Goal: Task Accomplishment & Management: Use online tool/utility

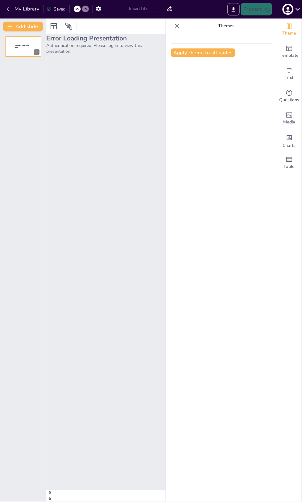
click at [103, 43] on h2 "Error Loading Presentation" at bounding box center [106, 38] width 120 height 9
click at [288, 9] on icon "button" at bounding box center [288, 9] width 10 height 10
click at [262, 85] on p "Log out" at bounding box center [255, 82] width 13 height 6
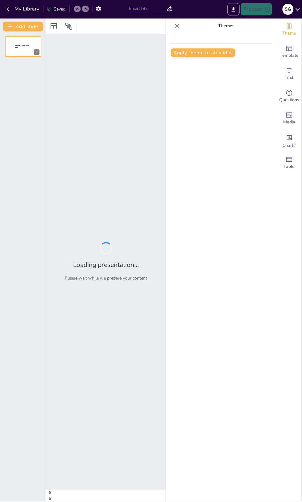
type input "Strategic Overview of WIDCR's New Mass Consumption Business Line"
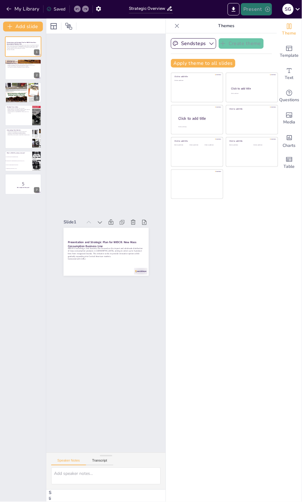
click at [255, 7] on button "Present" at bounding box center [256, 9] width 31 height 12
click at [259, 24] on li "Preview presentation" at bounding box center [235, 24] width 48 height 10
checkbox input "true"
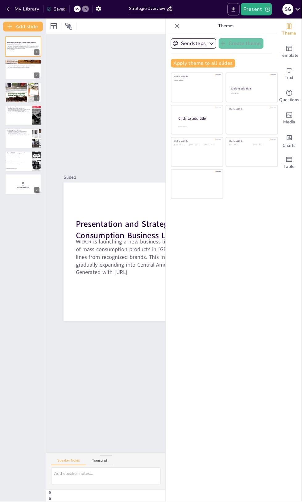
click at [232, 10] on icon "Export to PowerPoint" at bounding box center [234, 9] width 4 height 5
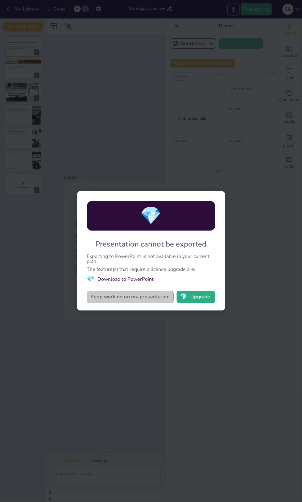
click at [145, 304] on button "Keep working on my presentation" at bounding box center [130, 297] width 87 height 12
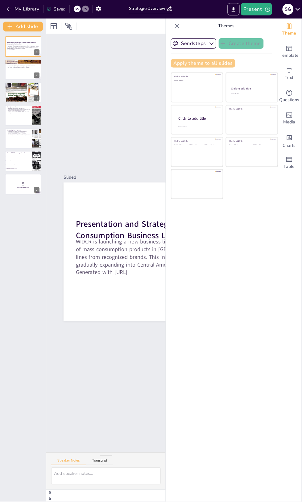
click at [236, 68] on button "Apply theme to all slides" at bounding box center [203, 63] width 65 height 9
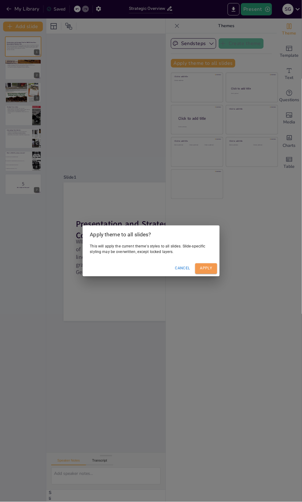
click at [206, 274] on button "Apply" at bounding box center [206, 269] width 22 height 10
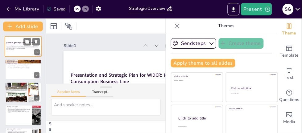
click at [17, 49] on p "WIDCR is launching a new business line focused on the import and wholesale dist…" at bounding box center [22, 46] width 33 height 5
checkbox input "true"
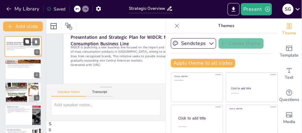
click at [26, 45] on button at bounding box center [26, 41] width 7 height 7
click at [24, 45] on button at bounding box center [26, 41] width 7 height 7
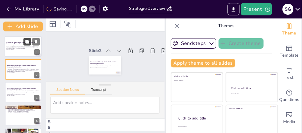
scroll to position [0, 1]
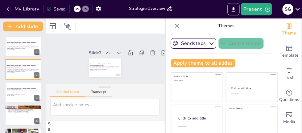
click at [107, 72] on div "Slide 1 Presentation and Strategic Plan for WIDCR: New Mass Consumption Busines…" at bounding box center [105, 59] width 120 height 50
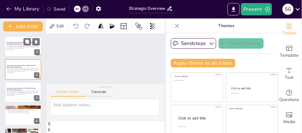
click at [22, 49] on p "WIDCR is launching a new business line focused on the import and wholesale dist…" at bounding box center [22, 46] width 33 height 5
checkbox input "true"
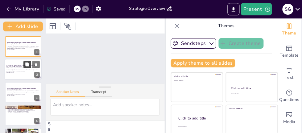
click at [29, 67] on icon at bounding box center [27, 65] width 4 height 4
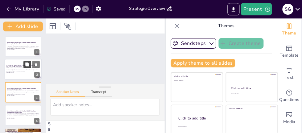
checkbox input "true"
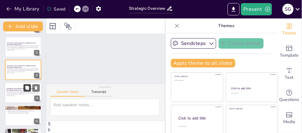
click at [24, 92] on button at bounding box center [26, 88] width 7 height 7
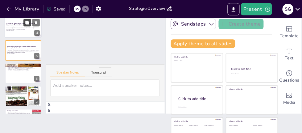
scroll to position [18, 0]
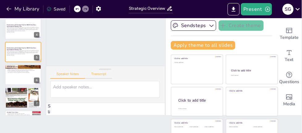
click at [113, 75] on button "Transcript" at bounding box center [98, 75] width 27 height 7
click at [71, 66] on button "Speaker Notes" at bounding box center [66, 71] width 32 height 10
click at [15, 32] on p "WIDCR is launching a new business line focused on the import and wholesale dist…" at bounding box center [22, 29] width 33 height 5
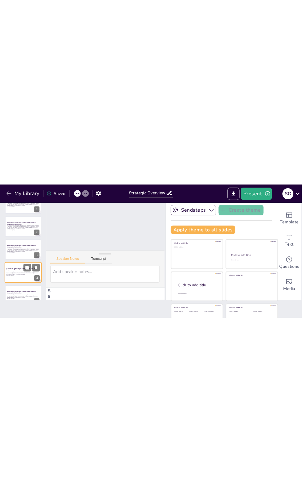
scroll to position [0, 0]
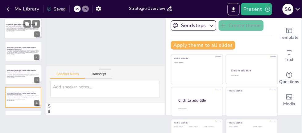
click at [23, 27] on strong "Presentation and Strategic Plan for WIDCR: New Mass Consumption Business Line" at bounding box center [21, 25] width 30 height 3
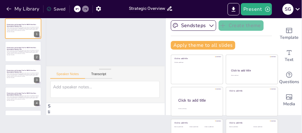
click at [149, 6] on input "Strategic Overview of WIDCR's New Mass Consumption Business Line" at bounding box center [148, 8] width 38 height 9
click at [198, 19] on div "Present S G" at bounding box center [239, 9] width 126 height 19
click at [254, 12] on button "Present" at bounding box center [256, 9] width 31 height 12
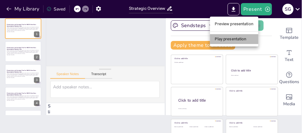
click at [250, 44] on li "Play presentation" at bounding box center [234, 39] width 48 height 10
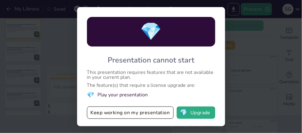
click at [240, 67] on div "💎 Presentation cannot start This presentation requires features that are not av…" at bounding box center [151, 66] width 302 height 133
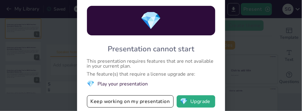
checkbox input "true"
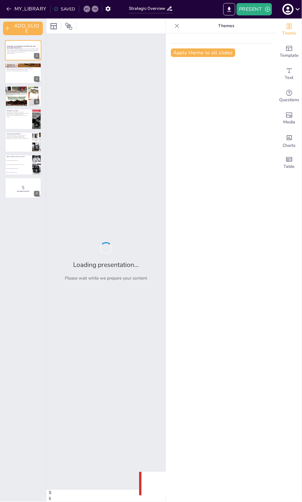
checkbox input "true"
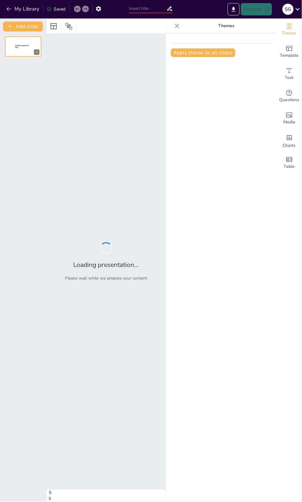
type input "Strategic Overview of WIDCR's New Mass Consumption Business Line"
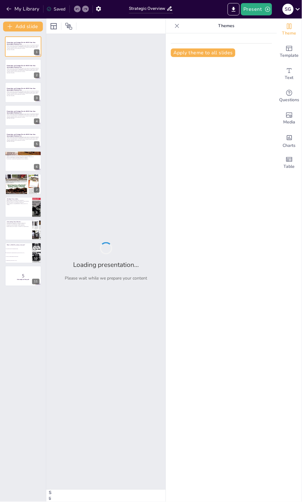
checkbox input "true"
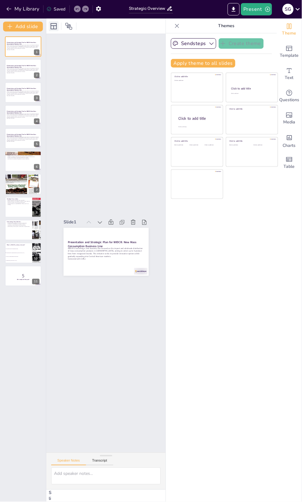
click at [57, 30] on icon at bounding box center [53, 26] width 7 height 7
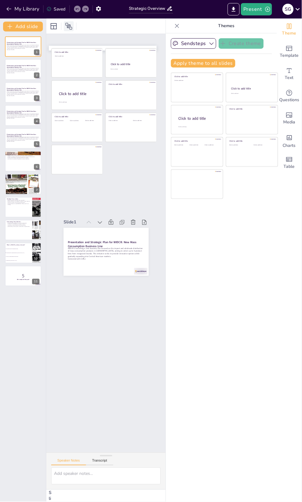
click at [71, 30] on icon at bounding box center [68, 26] width 7 height 7
checkbox input "true"
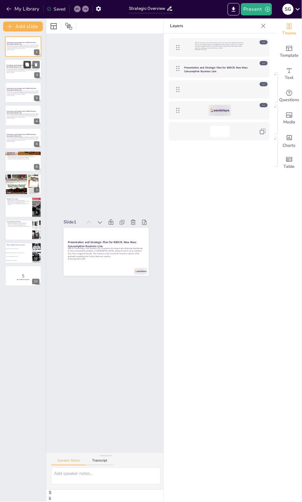
click at [27, 67] on icon at bounding box center [27, 65] width 4 height 4
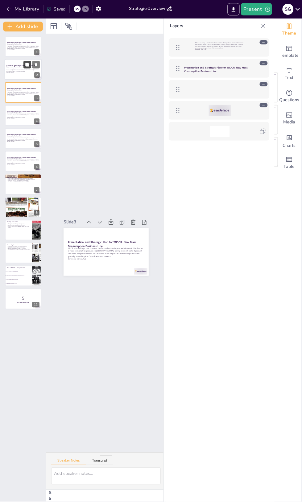
checkbox input "true"
click at [27, 115] on button at bounding box center [26, 110] width 7 height 7
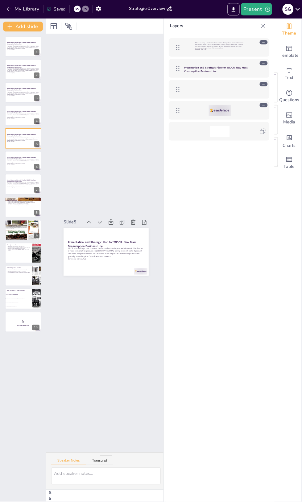
click at [291, 9] on div "S G" at bounding box center [288, 9] width 11 height 11
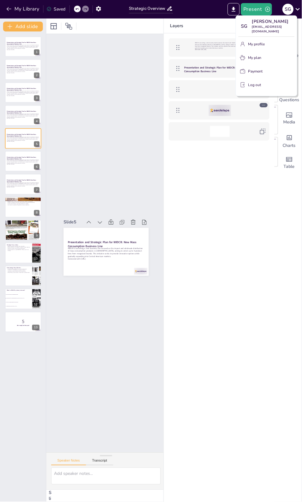
click at [225, 224] on div at bounding box center [151, 251] width 302 height 502
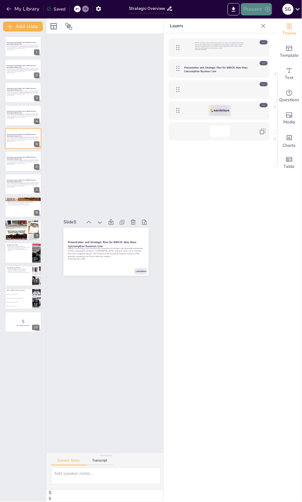
click at [250, 9] on button "Present" at bounding box center [256, 9] width 31 height 12
click at [253, 27] on li "Preview presentation" at bounding box center [235, 24] width 48 height 10
checkbox input "true"
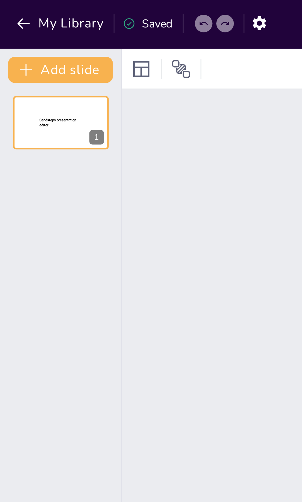
type input "Strategic Overview of WIDCR's New Mass Consumption Business Line"
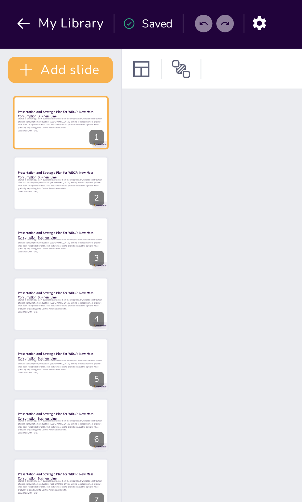
checkbox input "true"
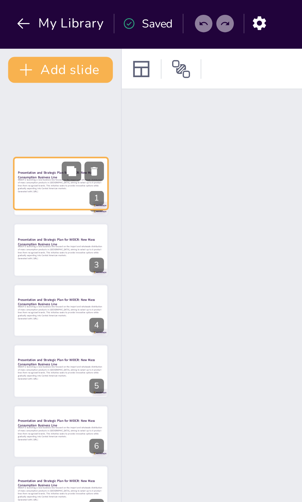
checkbox input "true"
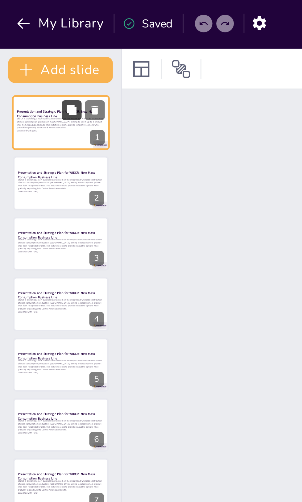
click at [24, 45] on button at bounding box center [26, 41] width 7 height 7
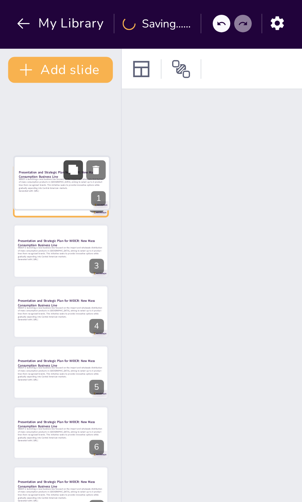
checkbox input "true"
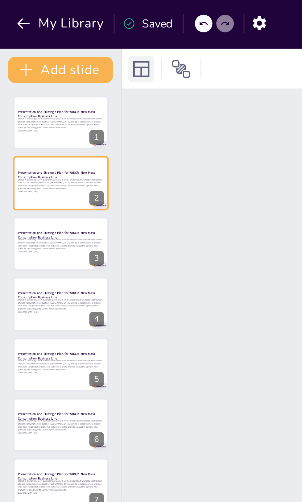
click at [53, 29] on icon at bounding box center [54, 26] width 6 height 6
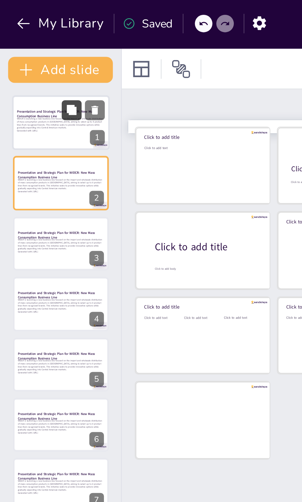
click at [29, 45] on button at bounding box center [26, 41] width 7 height 7
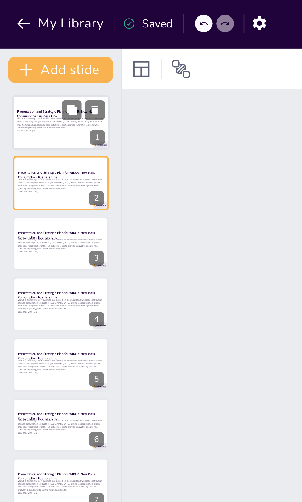
click at [18, 49] on p "WIDCR is launching a new business line focused on the import and wholesale dist…" at bounding box center [22, 46] width 33 height 5
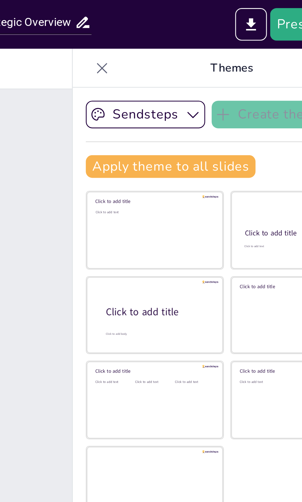
click at [180, 29] on icon at bounding box center [177, 26] width 6 height 6
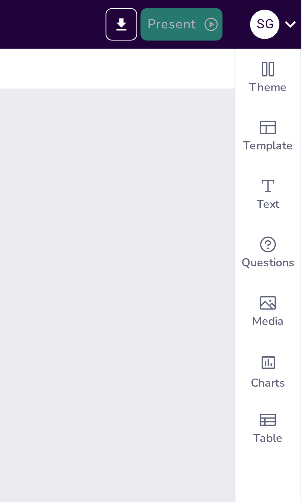
click at [258, 9] on button "Present" at bounding box center [256, 9] width 31 height 12
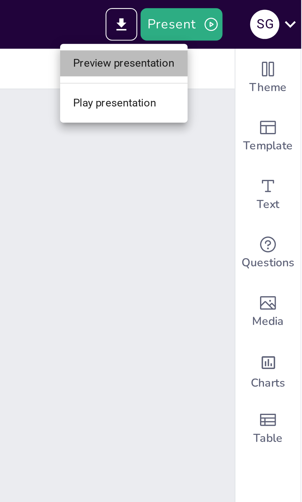
click at [259, 27] on li "Preview presentation" at bounding box center [235, 24] width 48 height 10
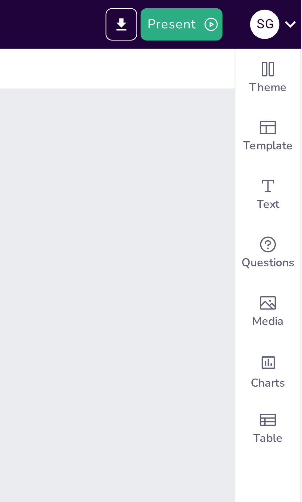
checkbox input "true"
